Goal: Navigation & Orientation: Find specific page/section

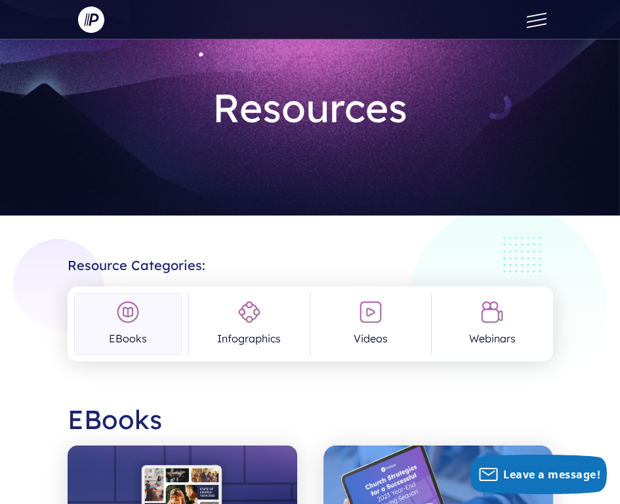
click at [544, 22] on button at bounding box center [533, 19] width 39 height 39
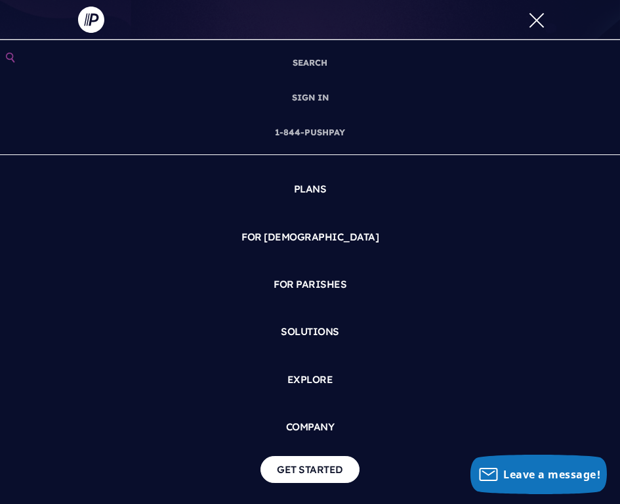
click at [442, 18] on div "SEARCH SIGN IN" at bounding box center [311, 19] width 486 height 39
click at [536, 20] on span at bounding box center [536, 20] width 20 height 5
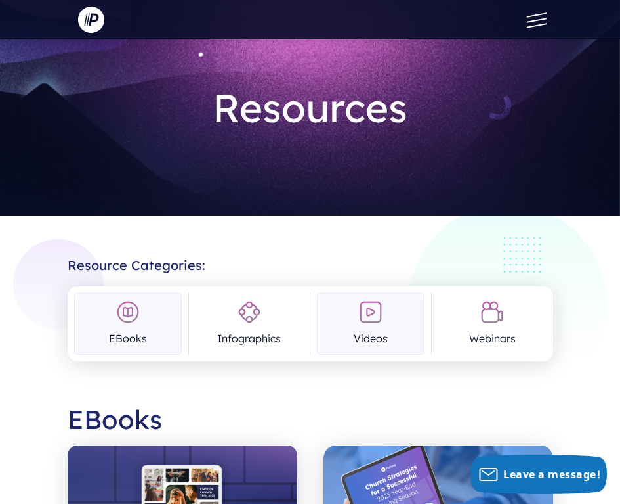
click at [370, 320] on img at bounding box center [371, 312] width 24 height 24
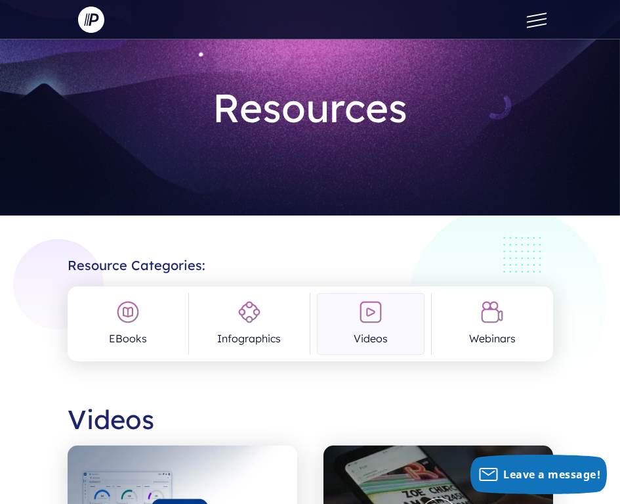
click at [370, 321] on img at bounding box center [371, 312] width 24 height 24
